Goal: Transaction & Acquisition: Purchase product/service

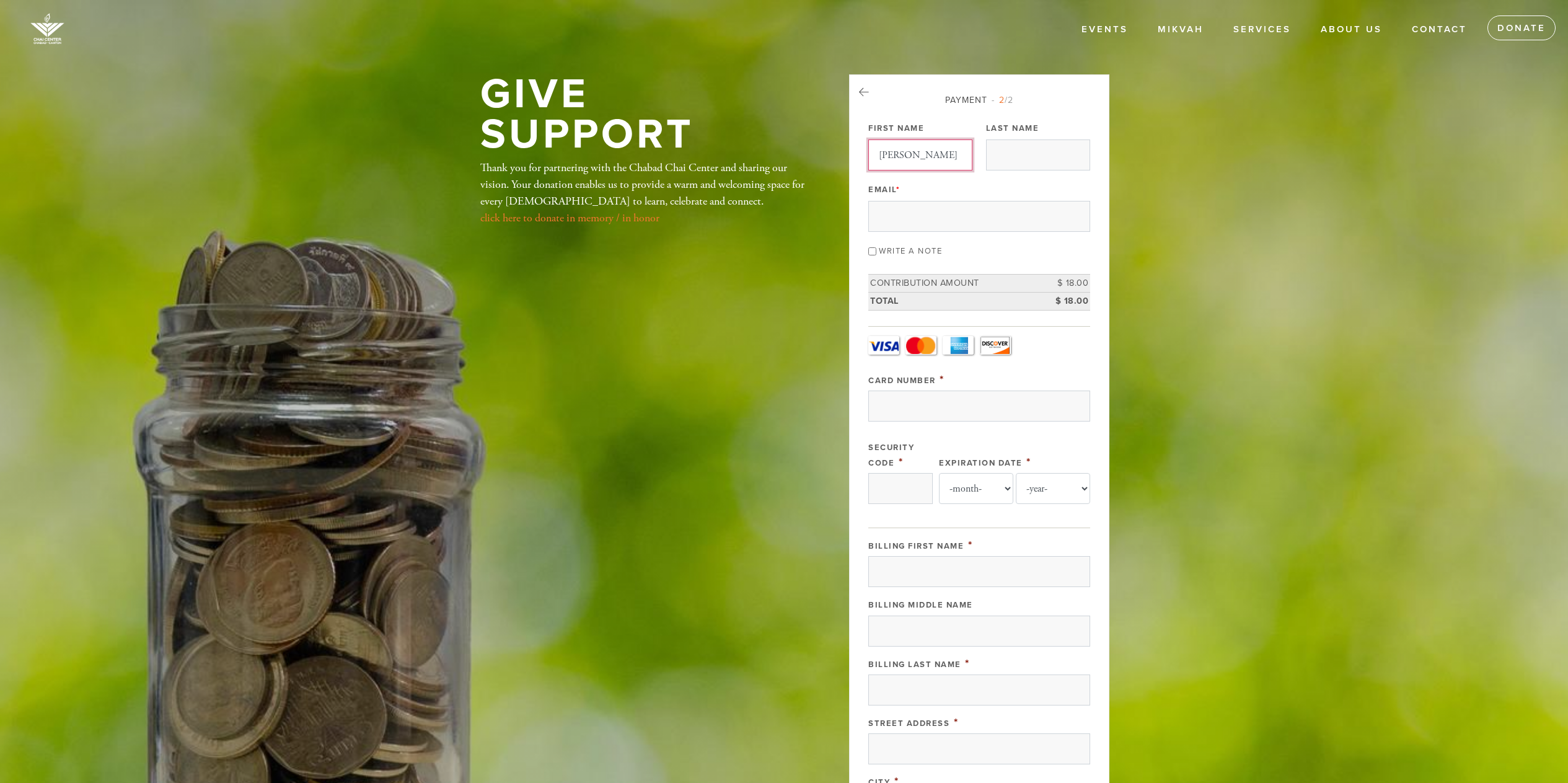
type input "[PERSON_NAME]"
type input "Sebesetyen"
type input "[PERSON_NAME][EMAIL_ADDRESS][DOMAIN_NAME]"
type input "4792131263159854`"
click at [925, 170] on input "[PERSON_NAME]" at bounding box center [920, 155] width 104 height 31
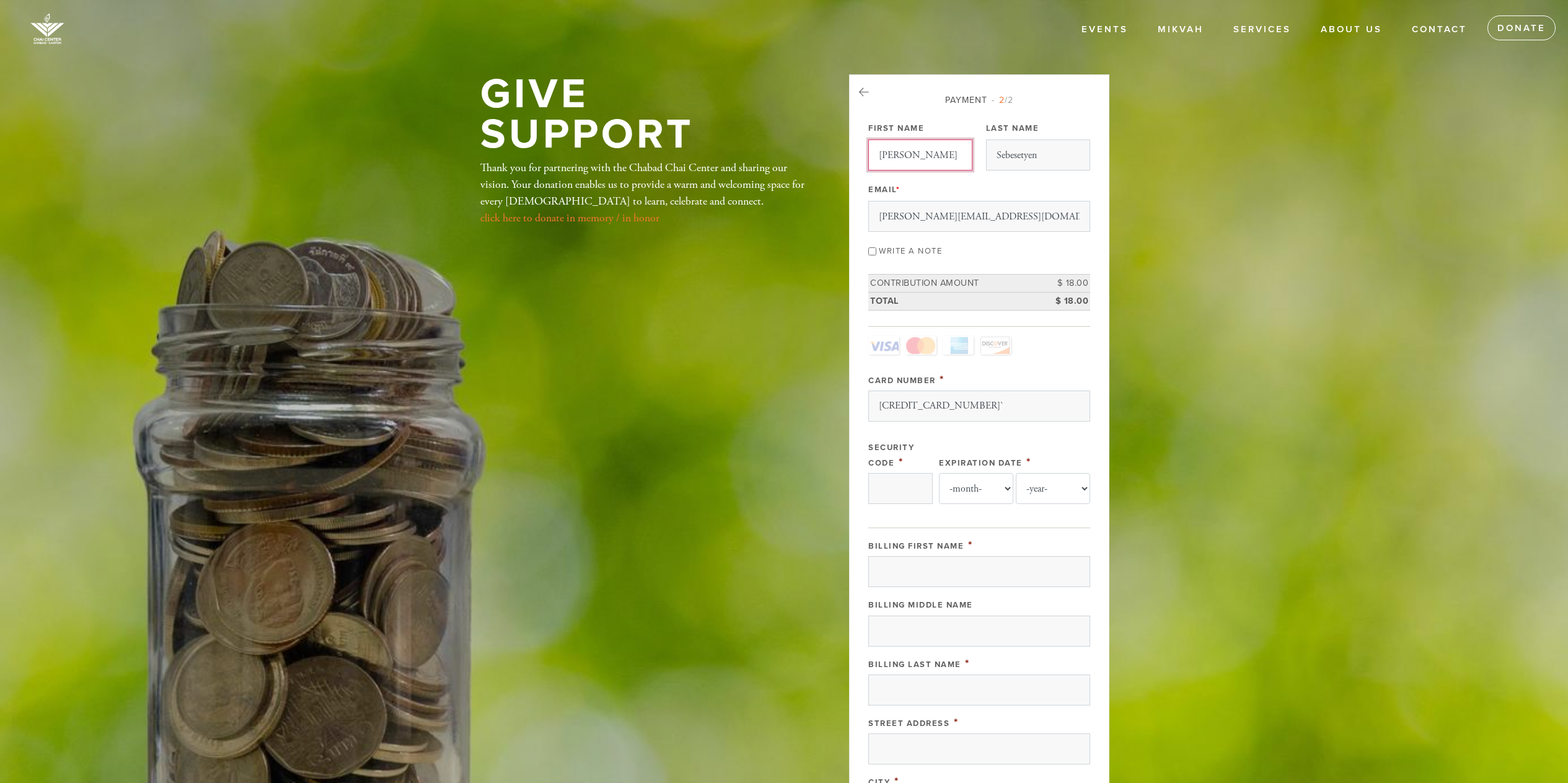
type input "[PERSON_NAME]"
click at [964, 405] on input "4792131263159854`" at bounding box center [979, 406] width 222 height 31
type input "[CREDIT_CARD_NUMBER]"
type input "241"
select select "6"
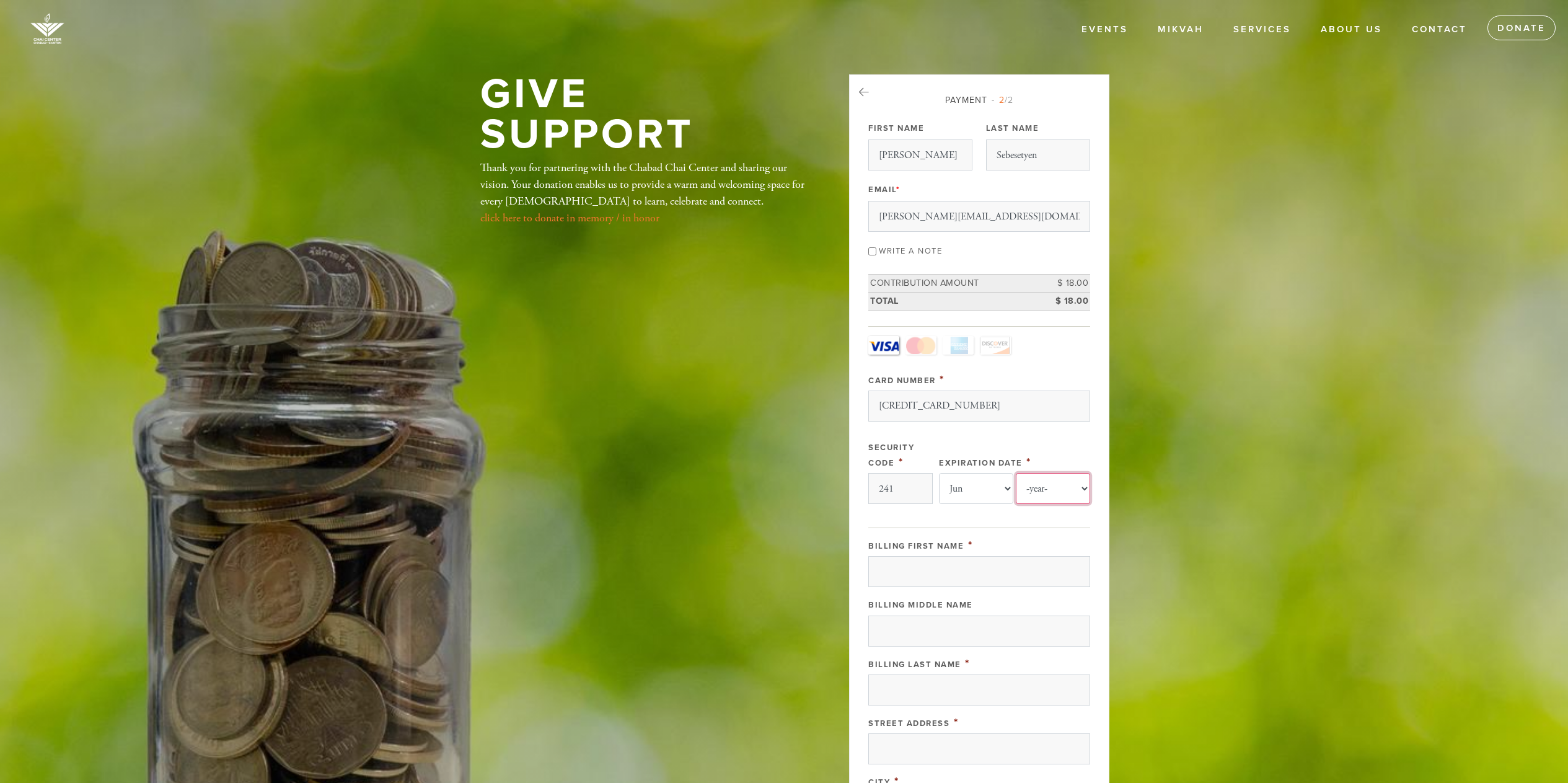
select select "2026"
type input "[PERSON_NAME]"
type input "526 Commonwealth Avenue"
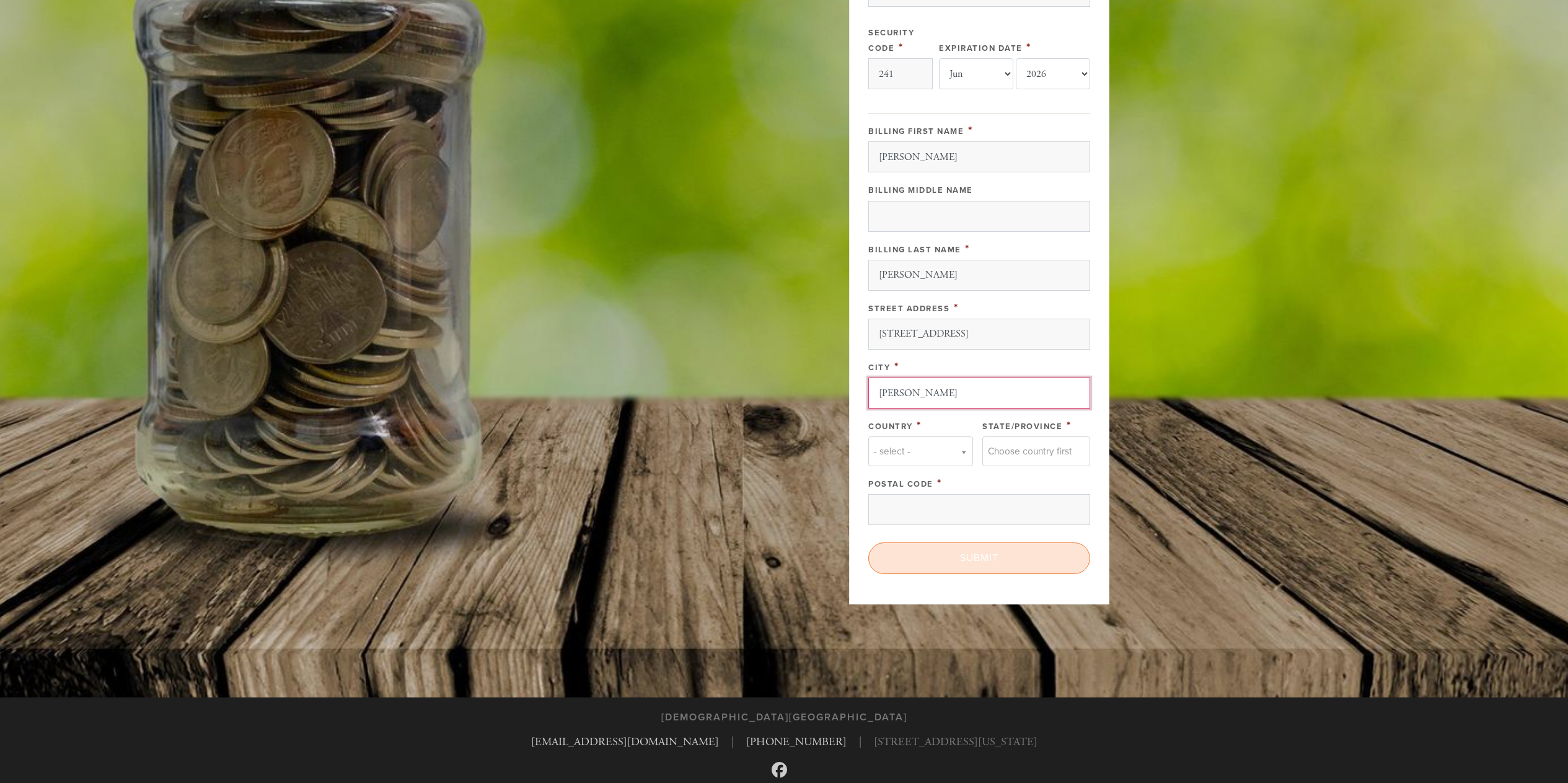
type input "[PERSON_NAME]"
type input "u"
type input "uni"
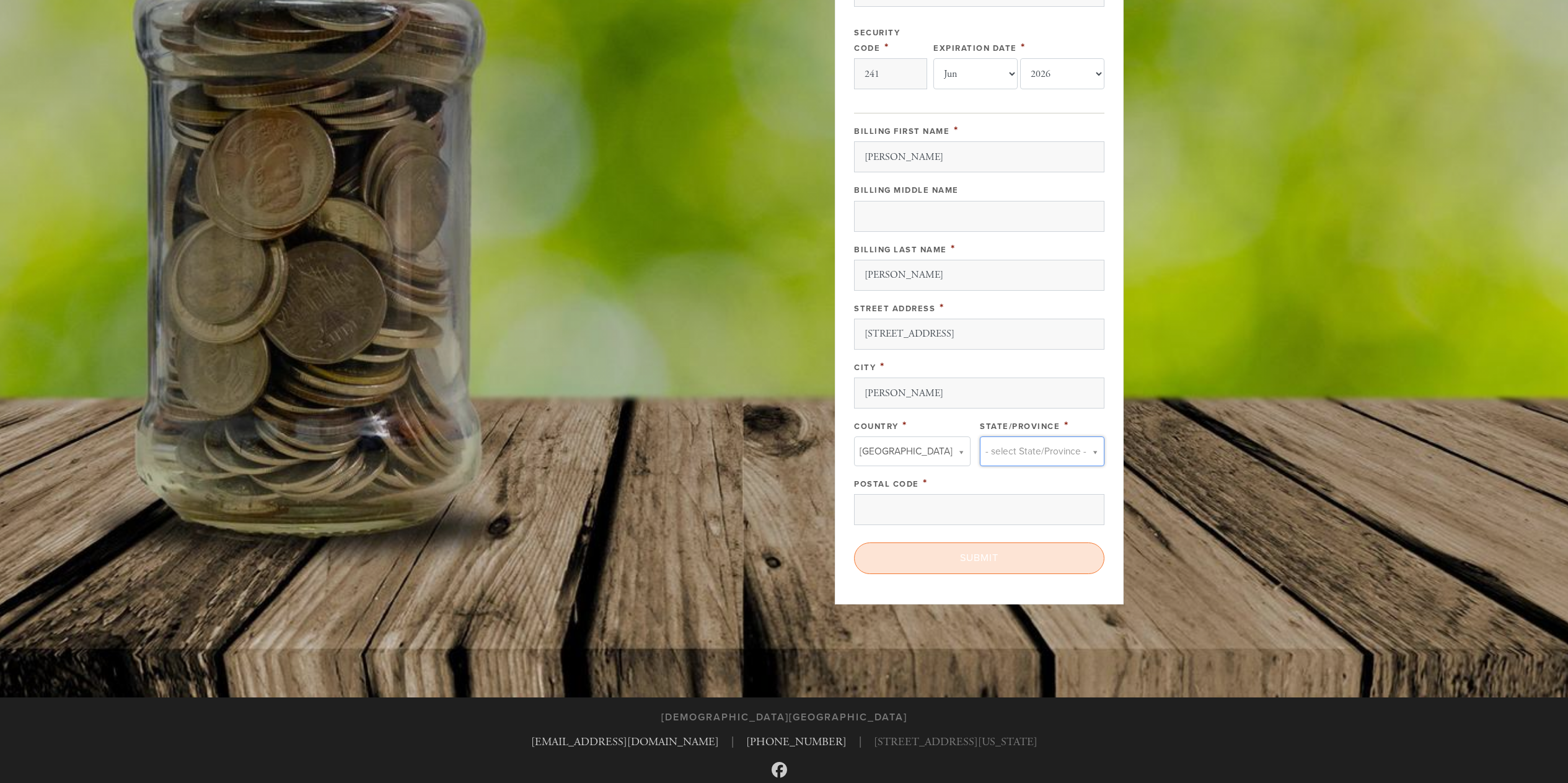
type input "m"
type input "mas"
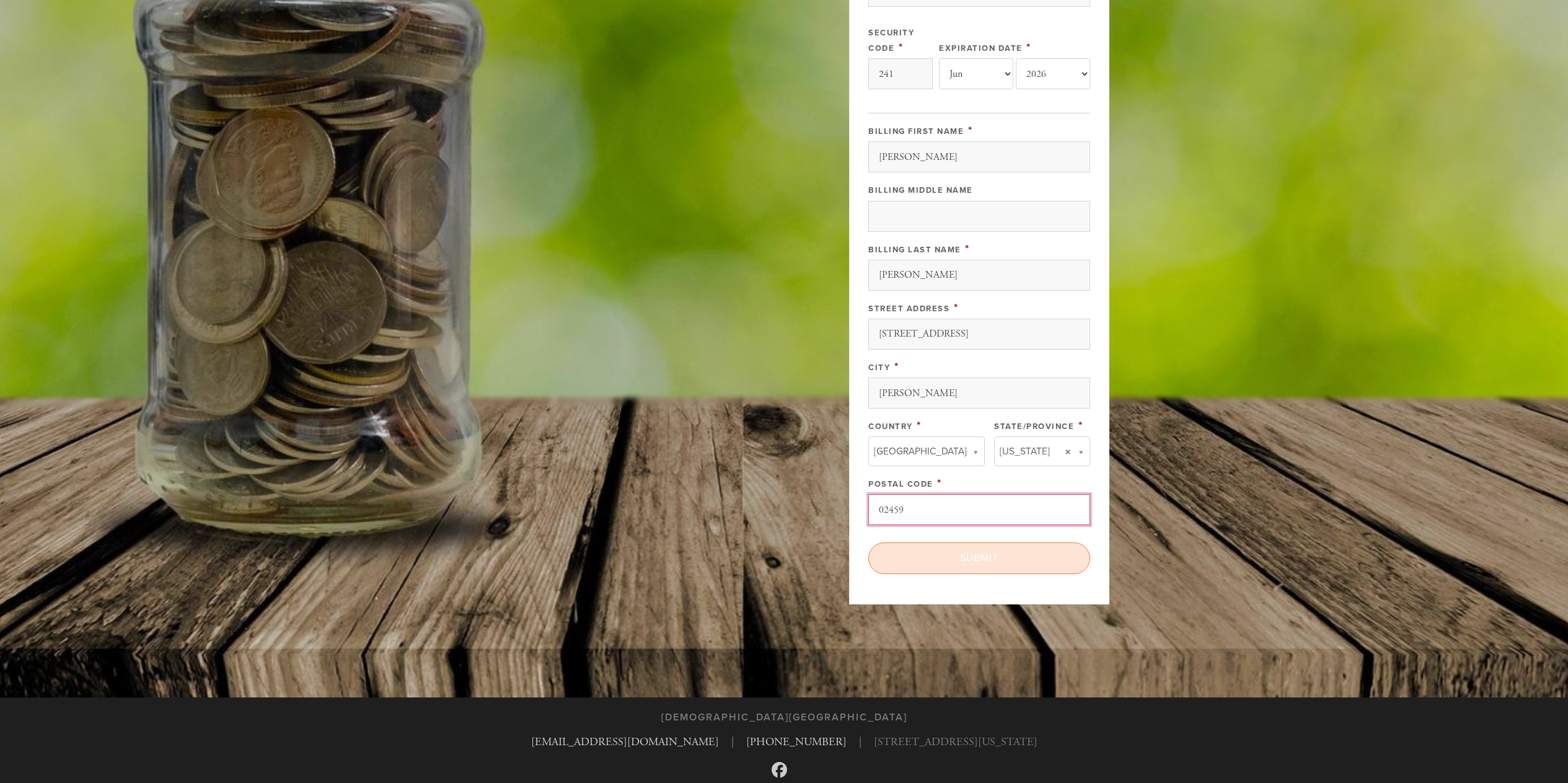
type input "02459"
click input "< Previous Page" at bounding box center [0, 0] width 0 height 0
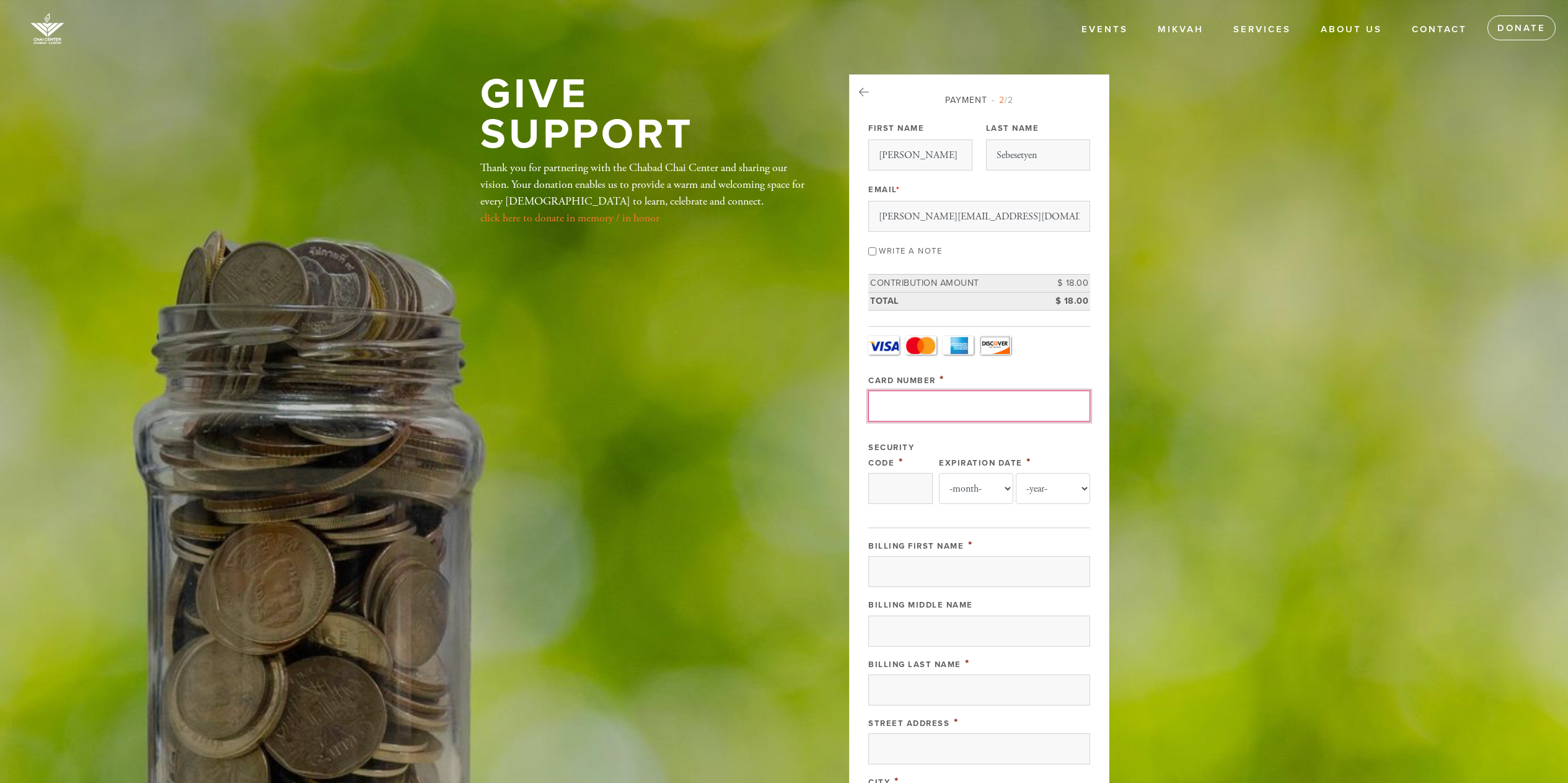
click at [925, 406] on input "Card Number" at bounding box center [979, 406] width 222 height 31
type input "[CREDIT_CARD_NUMBER]"
type input "241"
select select "6"
select select "2026"
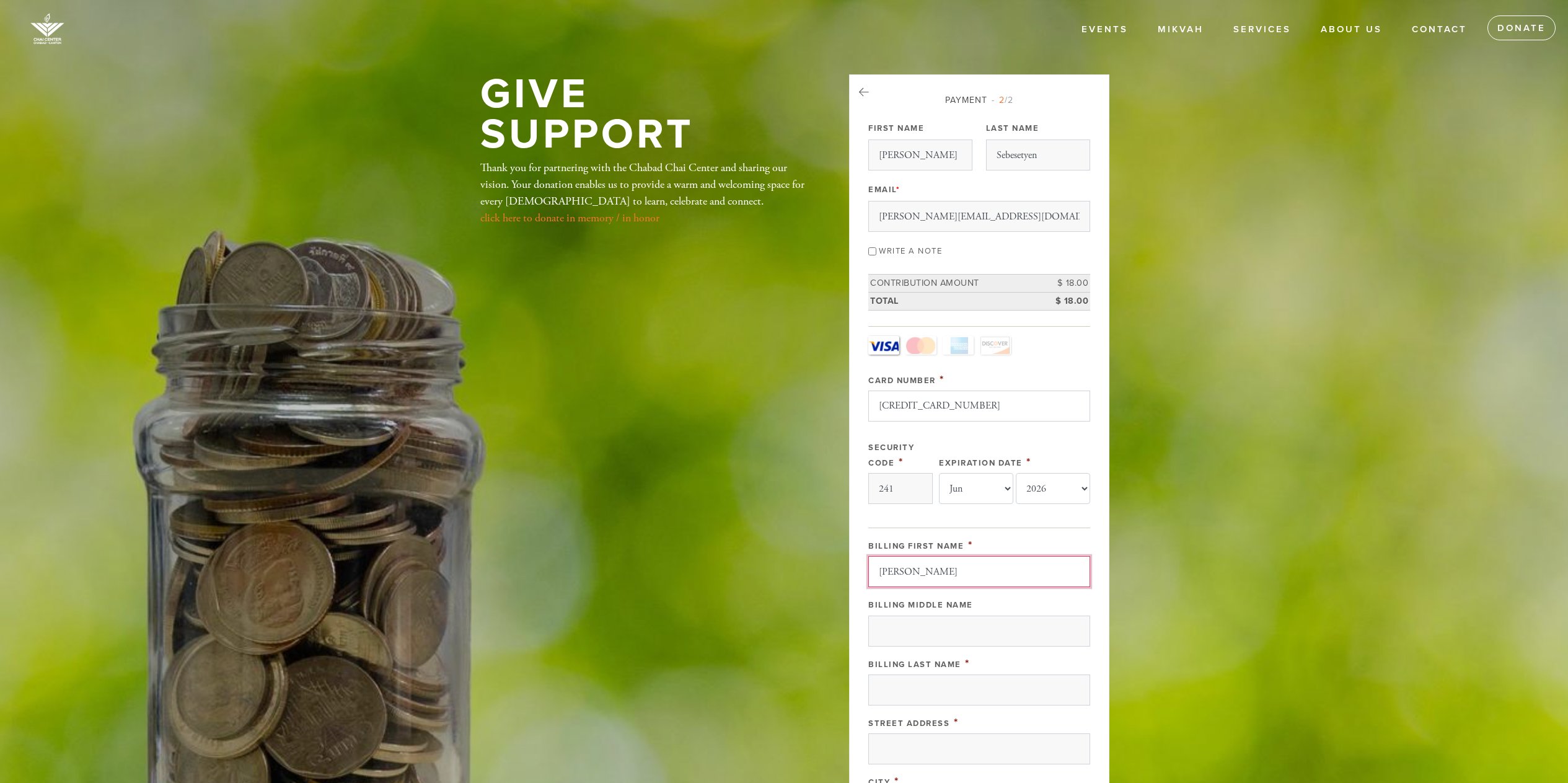
type input "[PERSON_NAME]"
type input "Sebestyenh"
type input "526 Commomwealth Avenue"
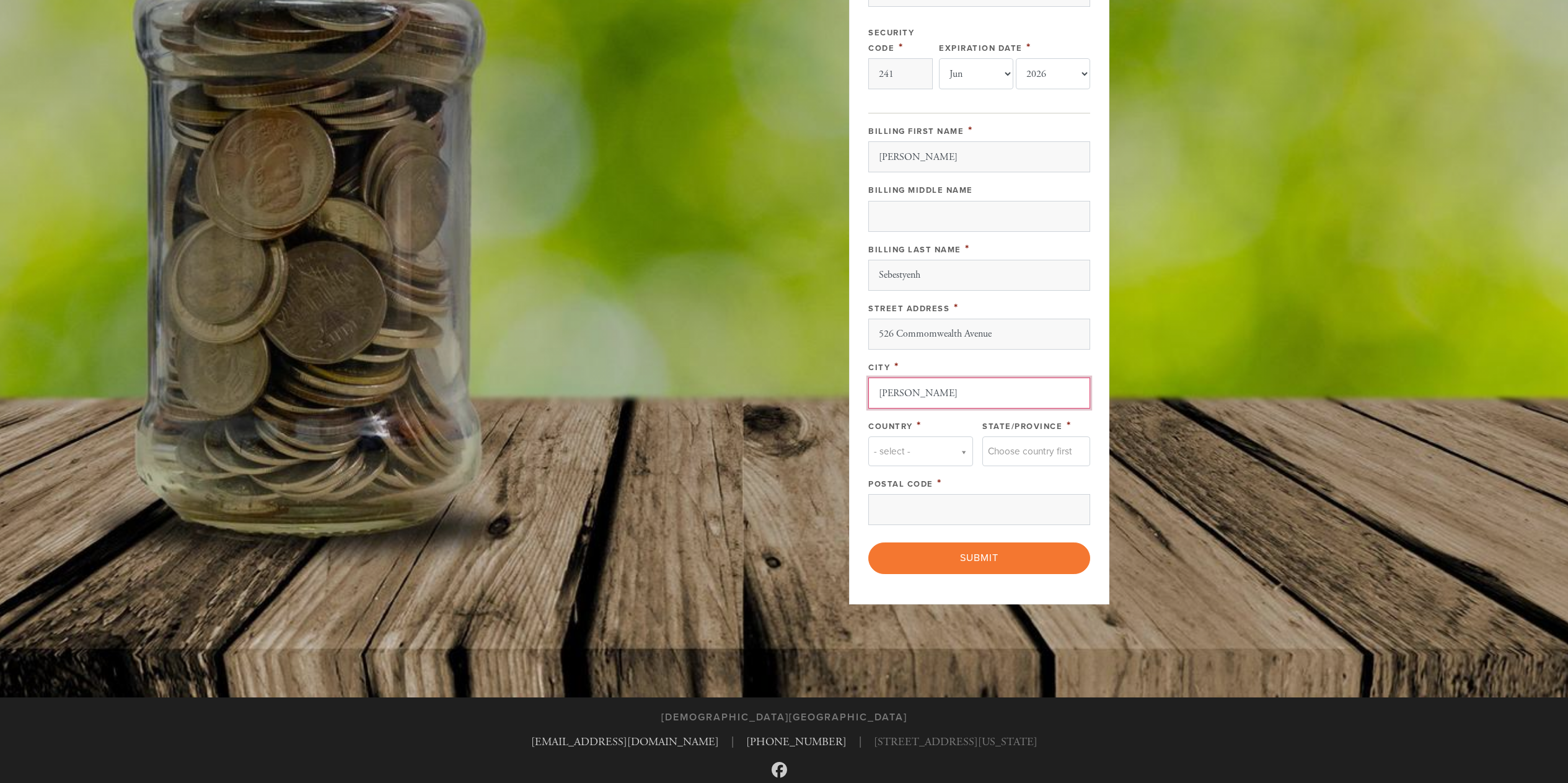
type input "[PERSON_NAME]"
type input "u"
type input "united S"
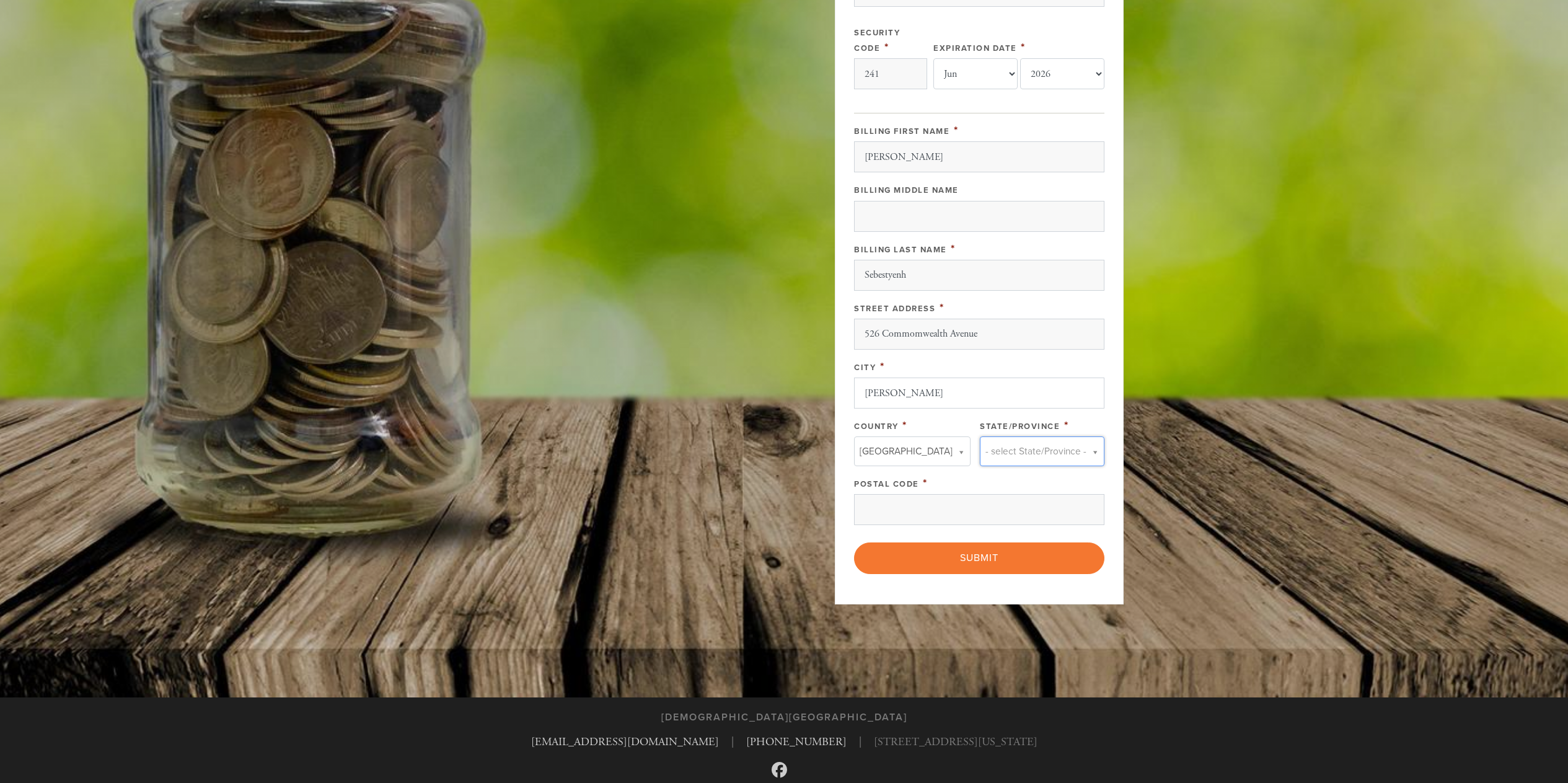
type input "m"
type input "mas"
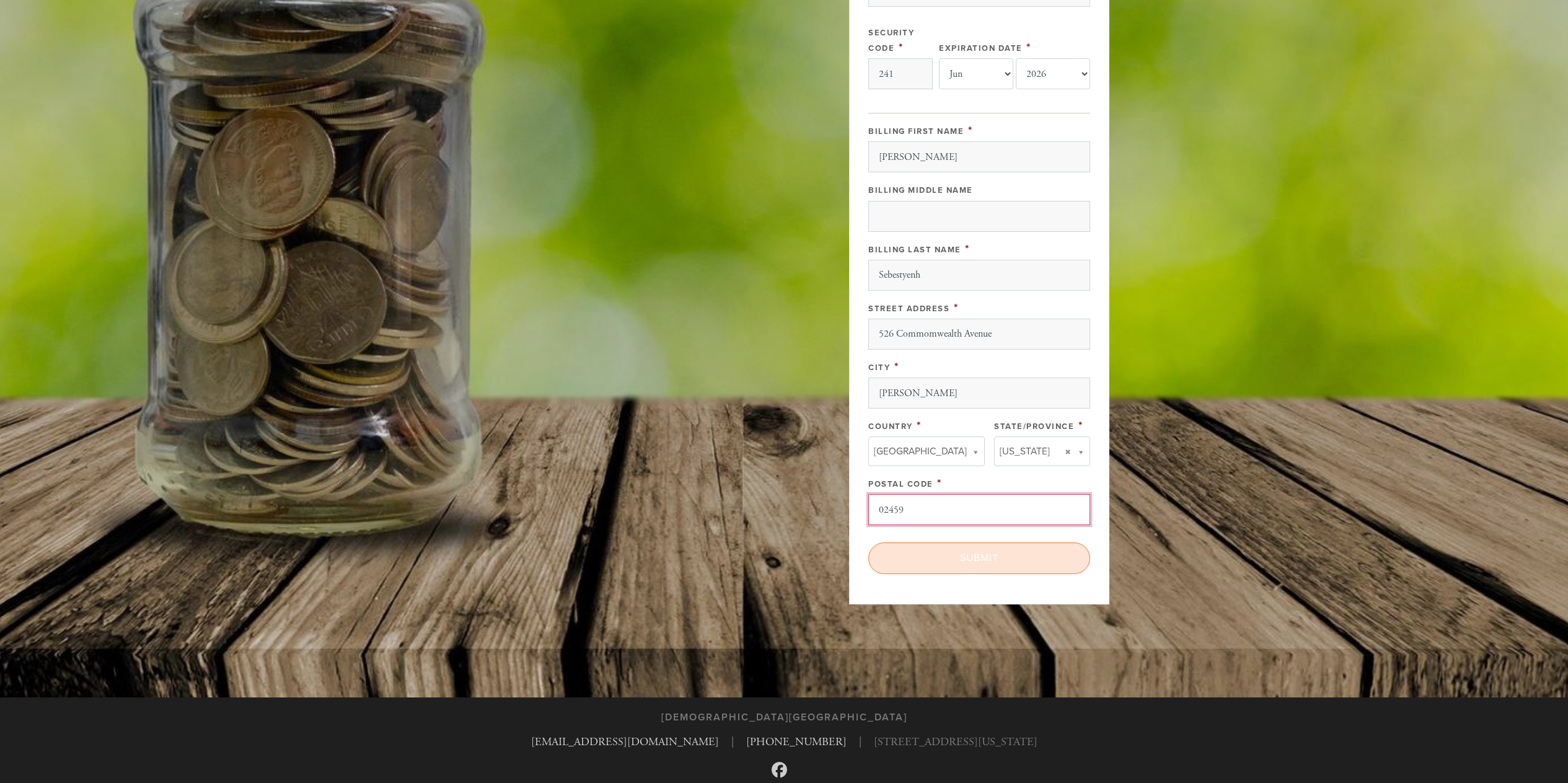
type input "02459"
click at [944, 547] on input "Submit" at bounding box center [979, 557] width 222 height 31
